Goal: Task Accomplishment & Management: Complete application form

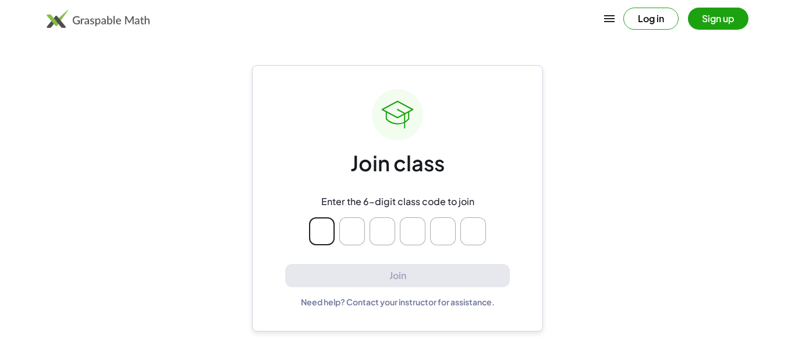
type input "*"
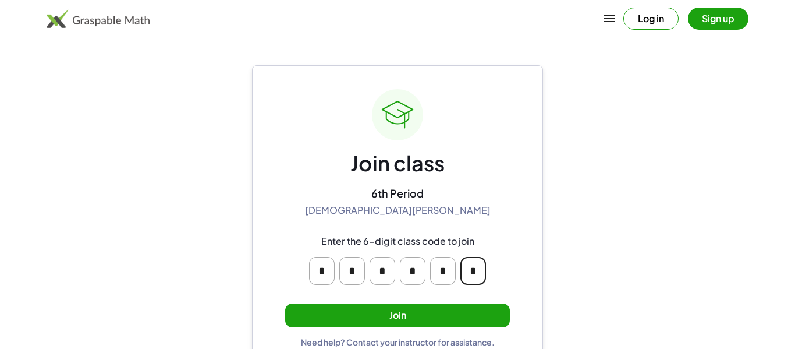
type input "*"
click at [417, 308] on button "Join" at bounding box center [397, 315] width 225 height 24
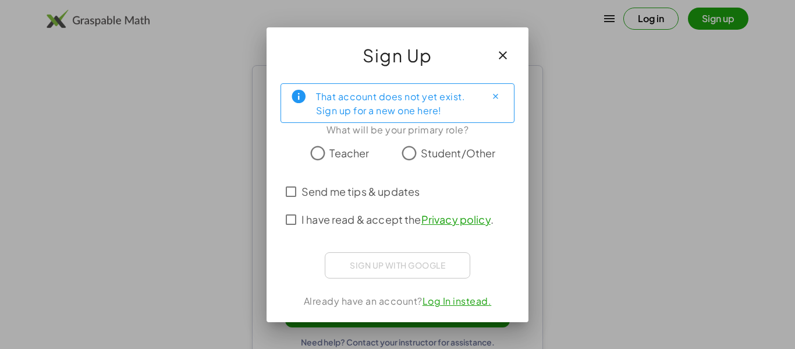
click at [462, 159] on span "Student/Other" at bounding box center [458, 153] width 75 height 16
click at [335, 218] on span "I have read & accept the Privacy policy ." at bounding box center [397, 219] width 192 height 16
